Goal: Task Accomplishment & Management: Manage account settings

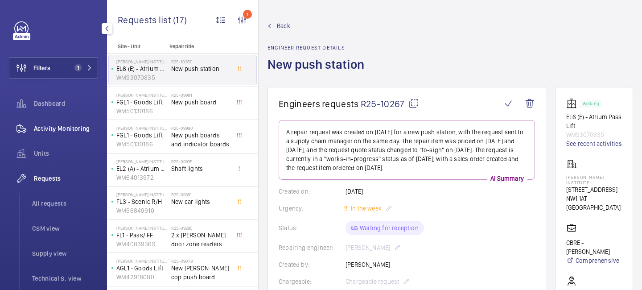
click at [67, 127] on span "Activity Monitoring" at bounding box center [66, 128] width 64 height 9
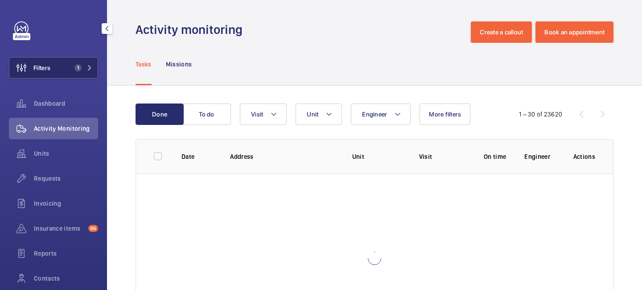
click at [91, 70] on mat-icon at bounding box center [89, 67] width 5 height 5
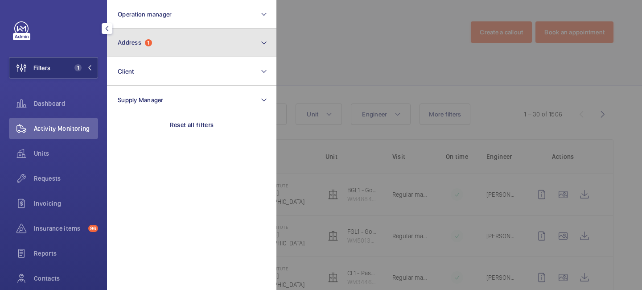
click at [142, 40] on span "Address 1" at bounding box center [135, 43] width 34 height 8
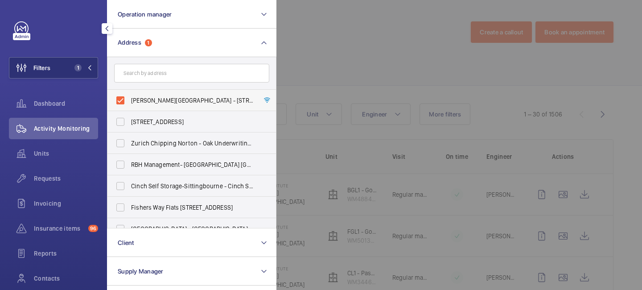
click at [121, 99] on label "[PERSON_NAME][GEOGRAPHIC_DATA] - [STREET_ADDRESS]" at bounding box center [185, 100] width 155 height 21
click at [121, 99] on input "[PERSON_NAME][GEOGRAPHIC_DATA] - [STREET_ADDRESS]" at bounding box center [121, 100] width 18 height 18
checkbox input "false"
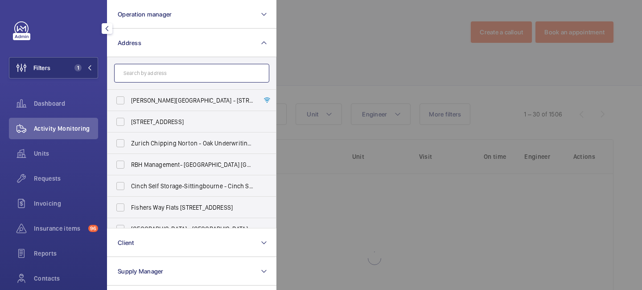
drag, startPoint x: 149, startPoint y: 72, endPoint x: 151, endPoint y: 63, distance: 8.8
click at [149, 72] on input "text" at bounding box center [191, 73] width 155 height 19
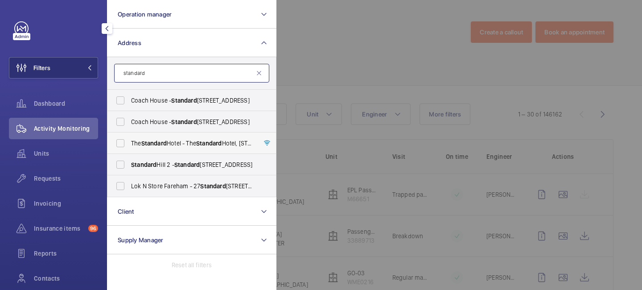
type input "standard"
click at [179, 147] on span "The Standard Hotel - The Standard Hotel, [STREET_ADDRESS]" at bounding box center [192, 143] width 123 height 9
click at [129, 147] on input "The Standard Hotel - The Standard Hotel, [STREET_ADDRESS]" at bounding box center [121, 143] width 18 height 18
checkbox input "true"
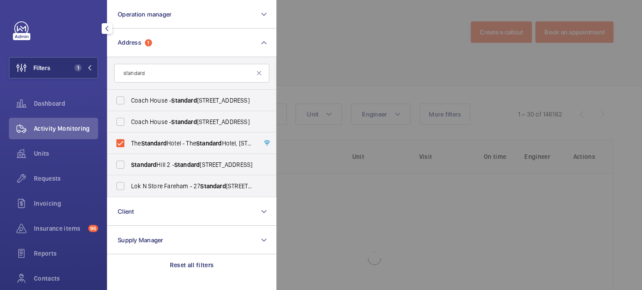
click at [360, 72] on div at bounding box center [598, 145] width 642 height 290
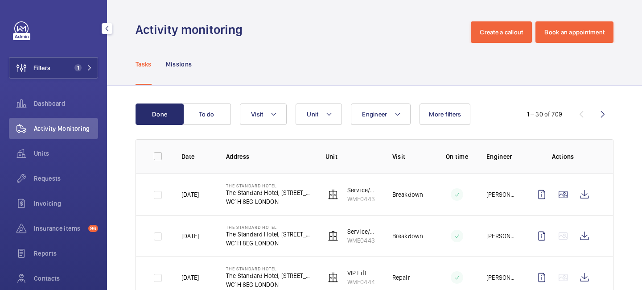
scroll to position [8, 0]
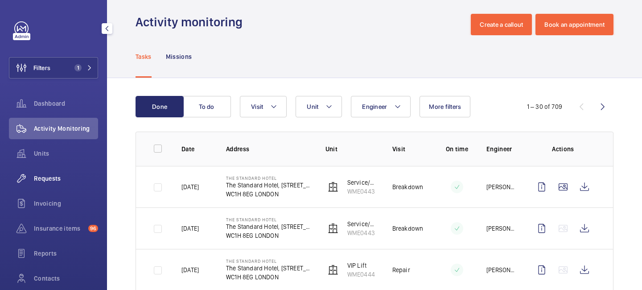
click at [56, 184] on div "Requests" at bounding box center [53, 178] width 89 height 21
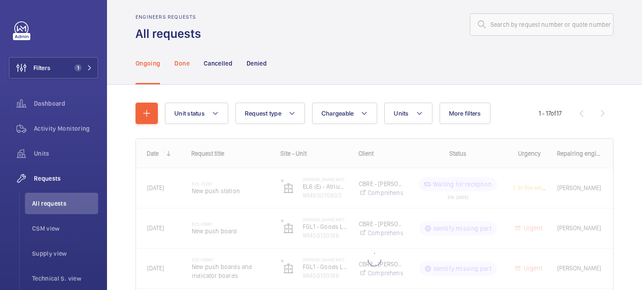
click at [182, 68] on div "Done" at bounding box center [181, 63] width 15 height 42
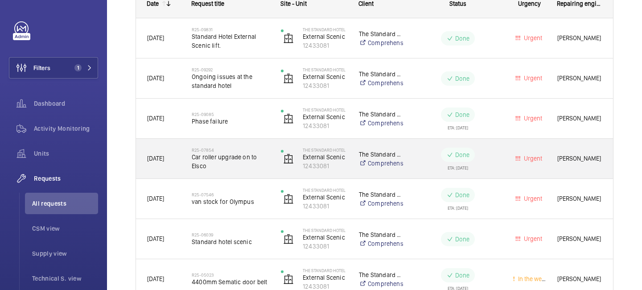
scroll to position [159, 0]
click at [235, 172] on div "R25-07854 Car roller upgrade on to Elsco" at bounding box center [225, 157] width 88 height 40
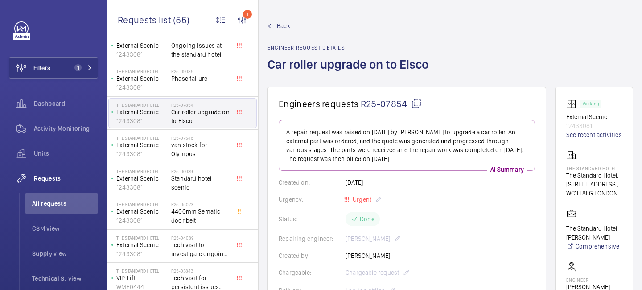
click at [417, 103] on mat-icon at bounding box center [416, 103] width 11 height 11
